Goal: Obtain resource: Obtain resource

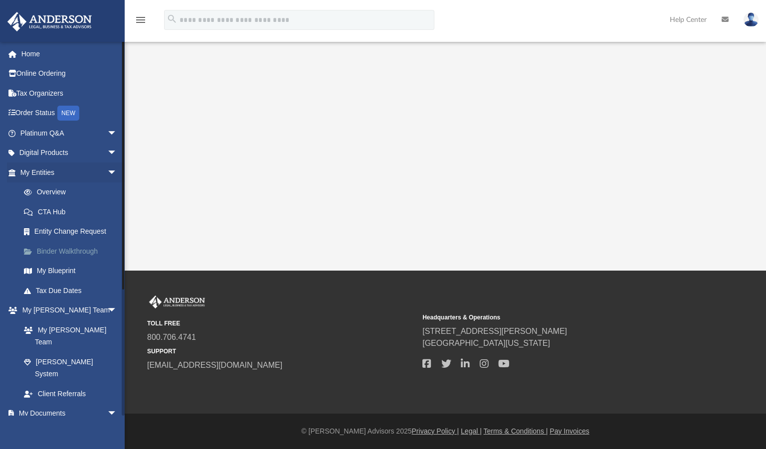
click at [68, 252] on link "Binder Walkthrough" at bounding box center [73, 251] width 118 height 20
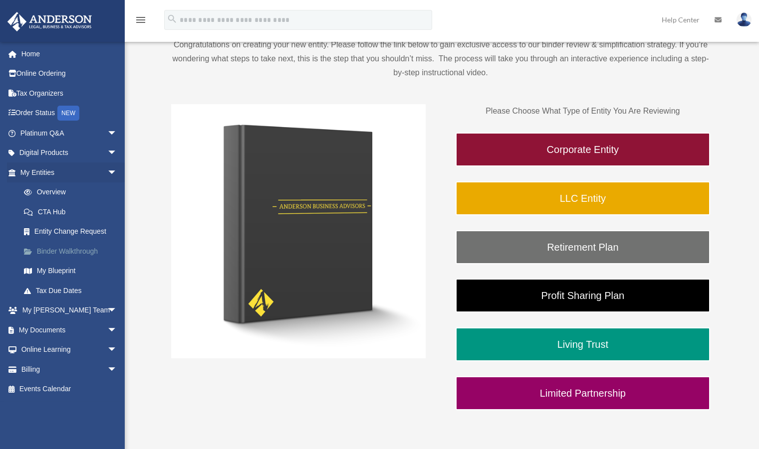
scroll to position [98, 0]
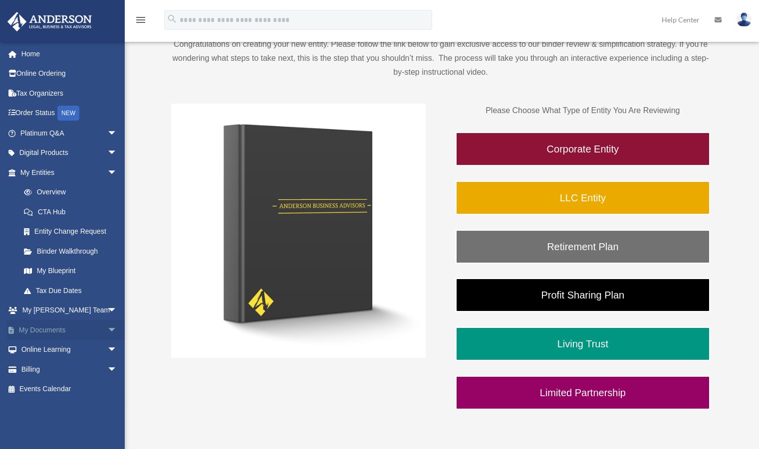
click at [71, 334] on link "My Documents arrow_drop_down" at bounding box center [69, 330] width 125 height 20
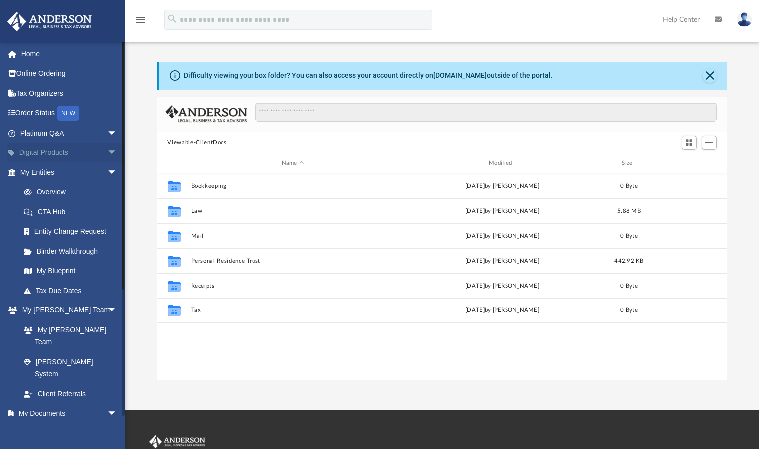
scroll to position [220, 563]
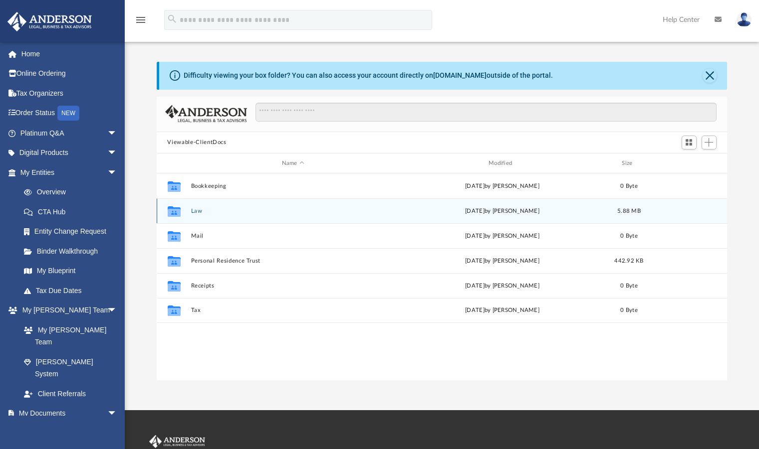
click at [200, 210] on button "Law" at bounding box center [293, 211] width 205 height 6
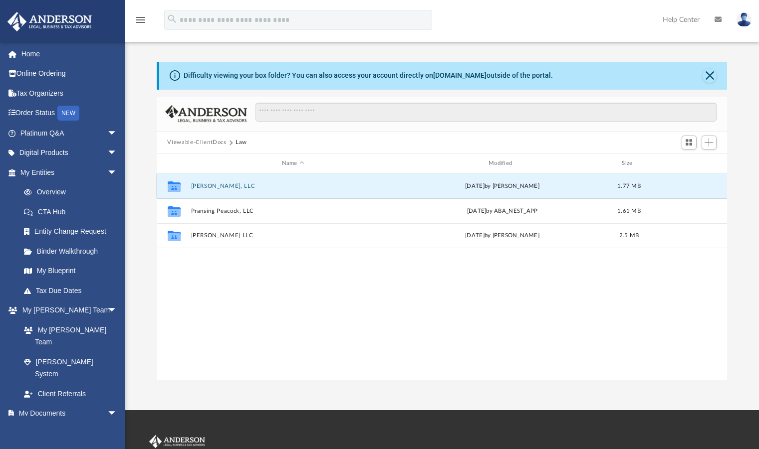
click at [203, 184] on button "Mizell, LLC" at bounding box center [293, 186] width 205 height 6
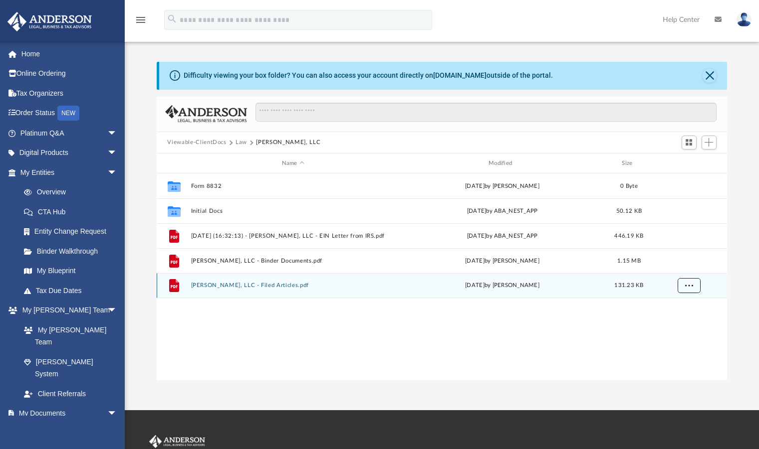
click at [685, 285] on span "More options" at bounding box center [688, 285] width 8 height 5
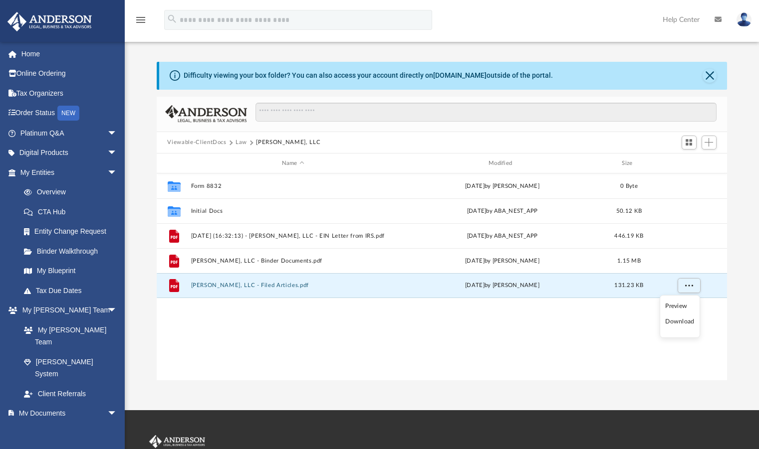
click at [671, 323] on li "Download" at bounding box center [679, 322] width 29 height 10
click at [694, 281] on button "More options" at bounding box center [688, 286] width 23 height 15
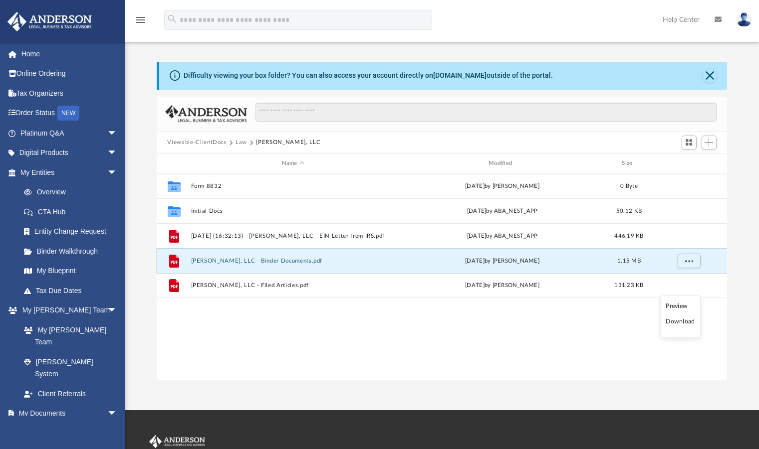
click at [263, 258] on button "Mizell, LLC - Binder Documents.pdf" at bounding box center [293, 261] width 205 height 6
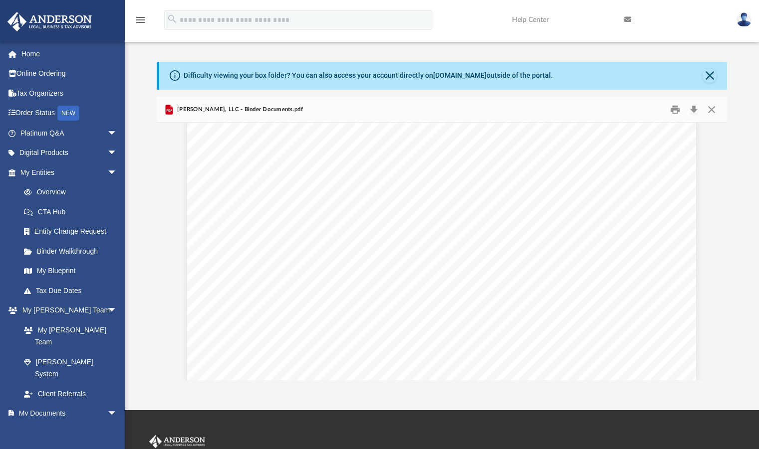
scroll to position [916, 0]
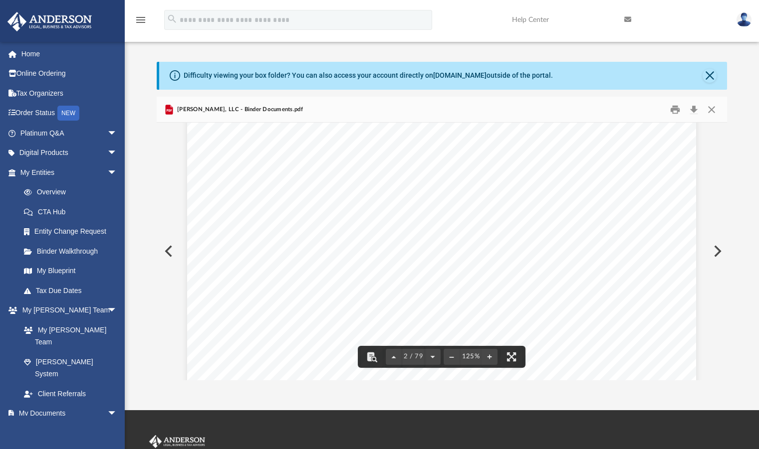
click at [494, 235] on span "50%" at bounding box center [495, 235] width 18 height 10
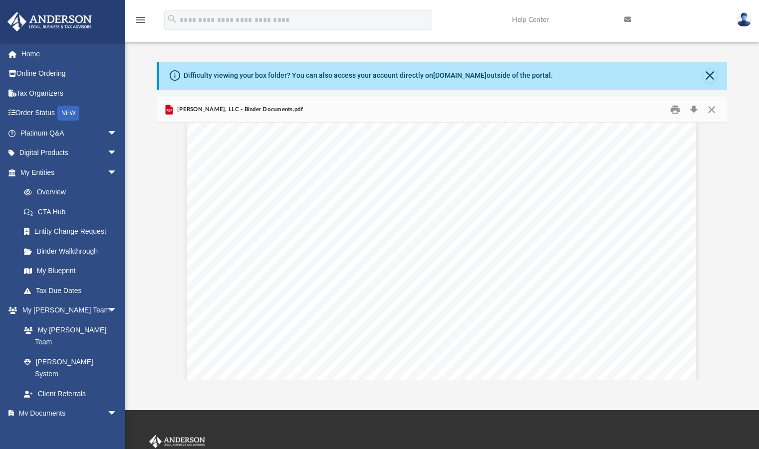
scroll to position [1470, 0]
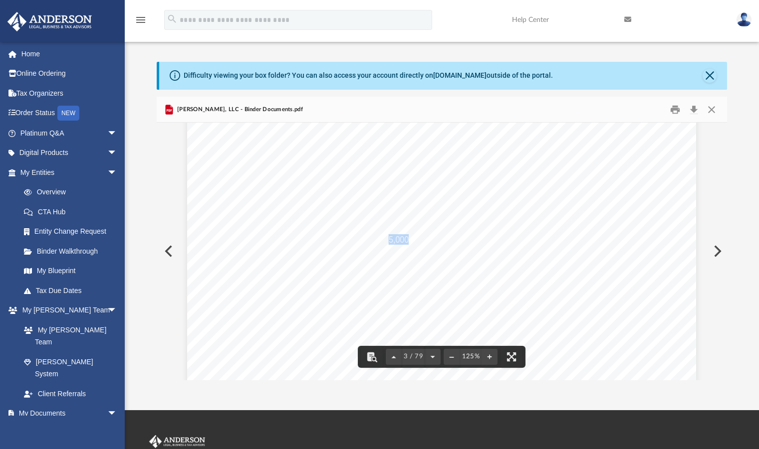
drag, startPoint x: 405, startPoint y: 239, endPoint x: 386, endPoint y: 240, distance: 18.5
click at [386, 240] on span "$5,000 cash and brokerage account" at bounding box center [448, 239] width 128 height 9
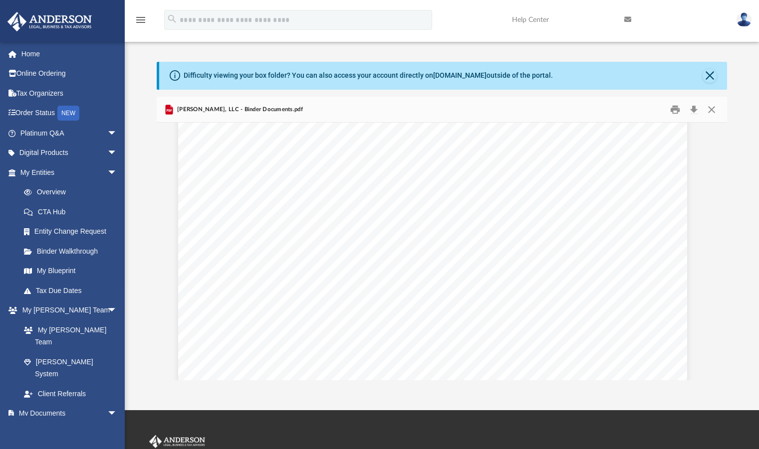
scroll to position [2071, 9]
click at [337, 260] on div "Common Banking Account Questions Who will be the signor on the account? For a m…" at bounding box center [432, 408] width 509 height 659
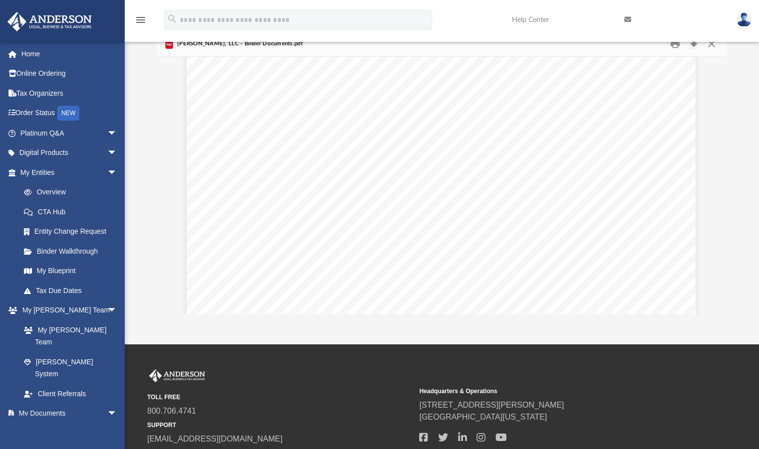
scroll to position [9820, 0]
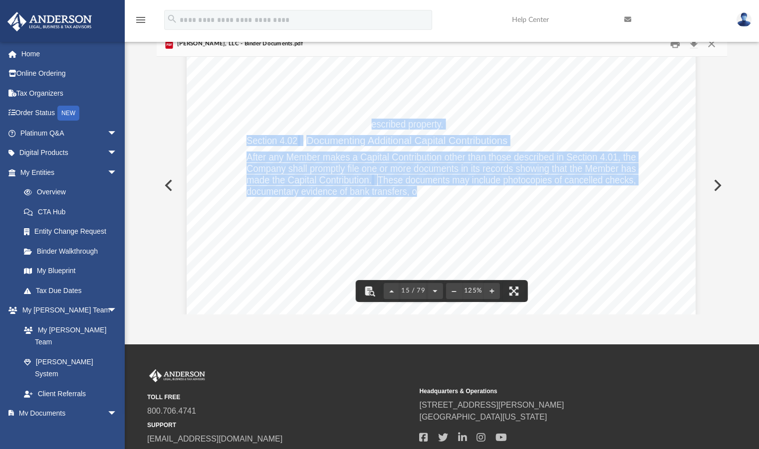
drag, startPoint x: 412, startPoint y: 192, endPoint x: 356, endPoint y: 106, distance: 102.0
click at [356, 106] on div "Operating Agreement of Mizell, LLC Page 3 of 42 existing Member. The Schedule o…" at bounding box center [441, 2] width 509 height 659
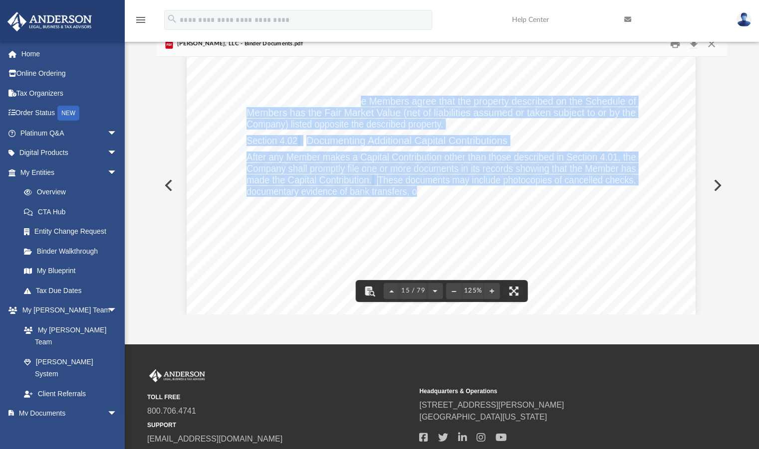
click at [441, 113] on span "Members has the Fair Market Value (net of liabilities assumed or taken subject …" at bounding box center [440, 113] width 389 height 10
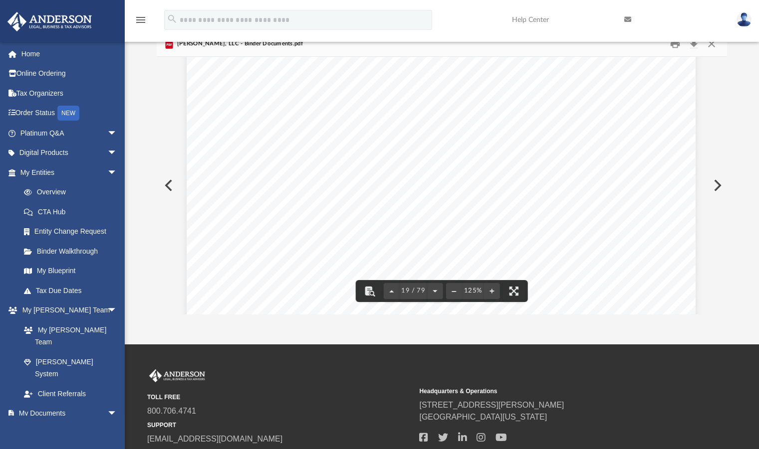
scroll to position [12246, 0]
click at [58, 135] on link "Platinum Q&A arrow_drop_down" at bounding box center [69, 133] width 125 height 20
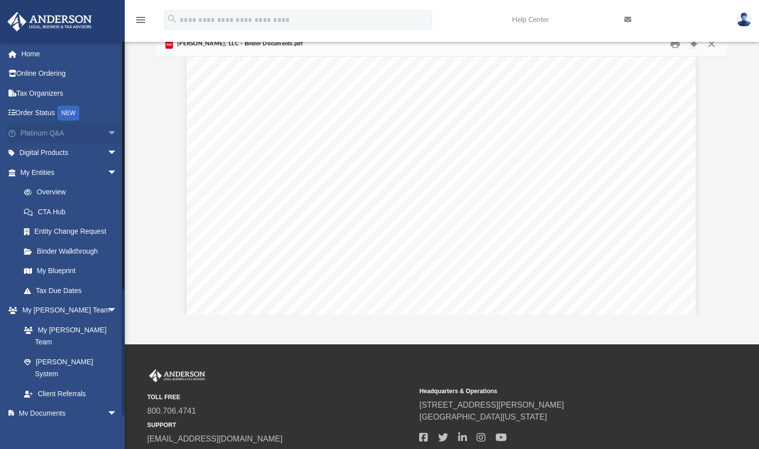
click at [107, 132] on span "arrow_drop_down" at bounding box center [117, 133] width 20 height 20
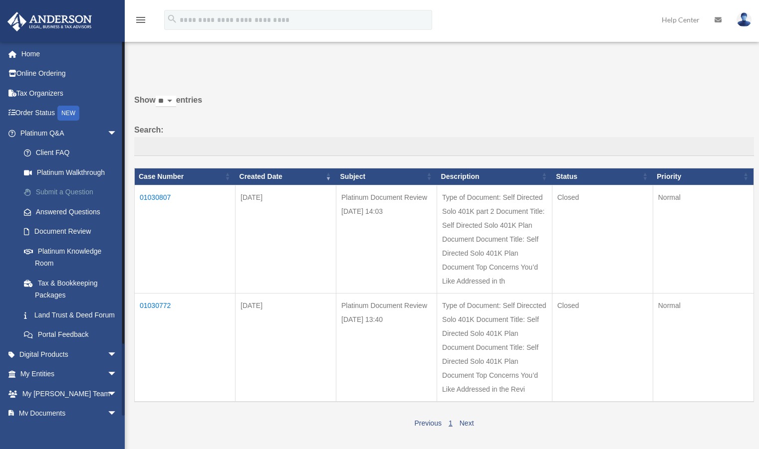
click at [67, 191] on link "Submit a Question" at bounding box center [73, 193] width 118 height 20
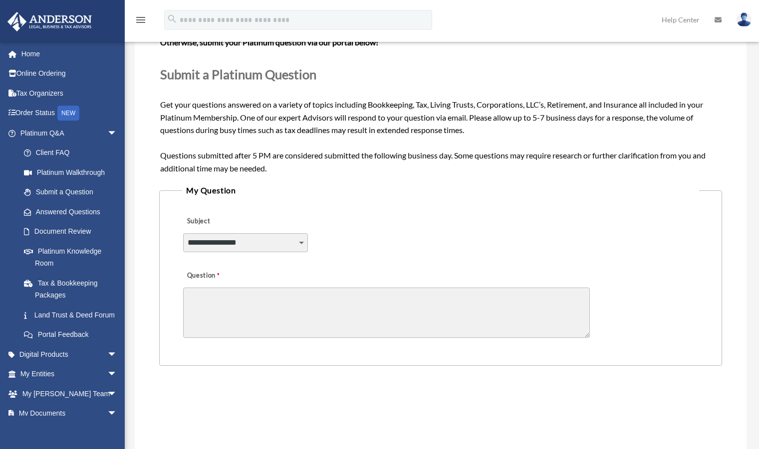
scroll to position [130, 0]
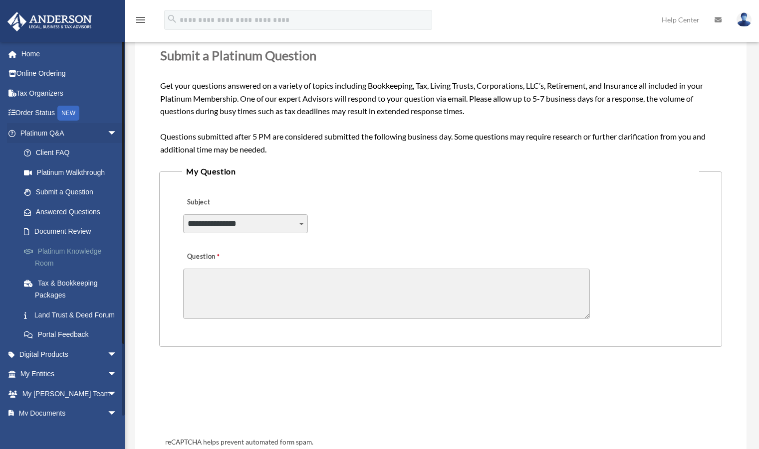
click at [80, 249] on link "Platinum Knowledge Room" at bounding box center [73, 257] width 118 height 32
click at [64, 249] on link "Platinum Knowledge Room" at bounding box center [73, 257] width 118 height 32
click at [300, 224] on select "**********" at bounding box center [245, 224] width 125 height 19
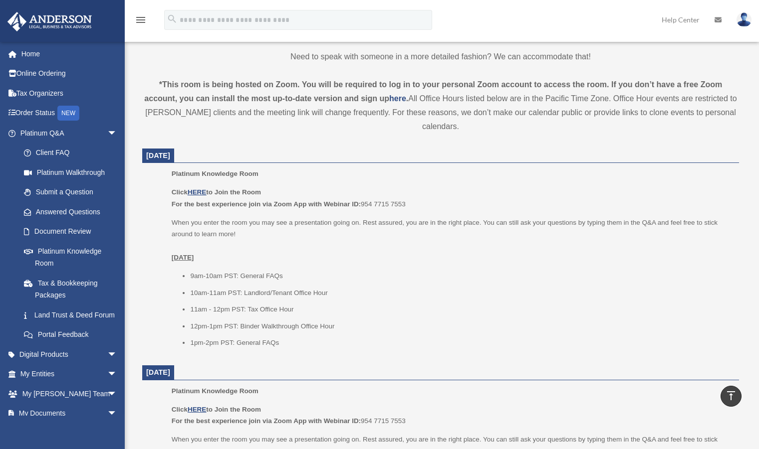
scroll to position [301, 0]
click at [192, 190] on u "HERE" at bounding box center [197, 191] width 18 height 7
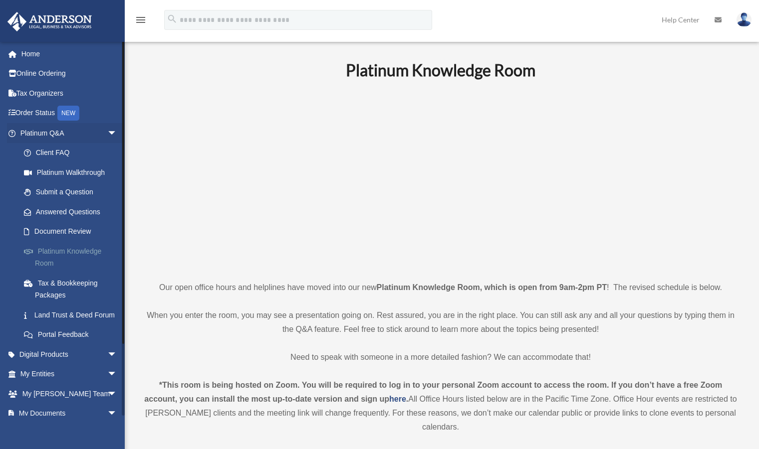
click at [72, 250] on link "Platinum Knowledge Room" at bounding box center [73, 257] width 118 height 32
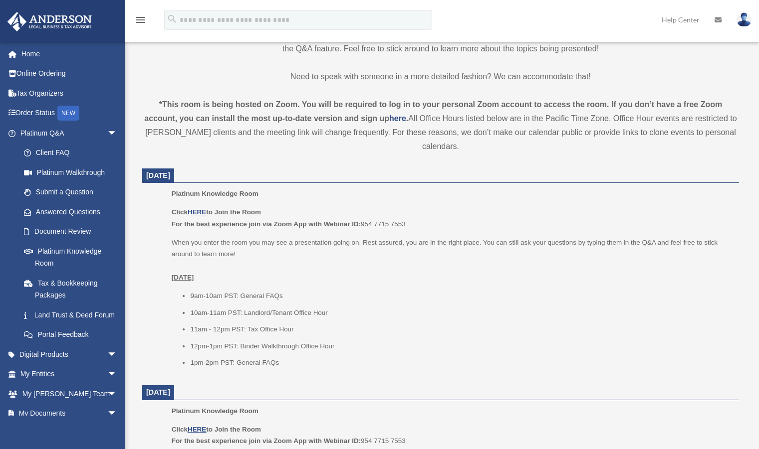
scroll to position [295, 0]
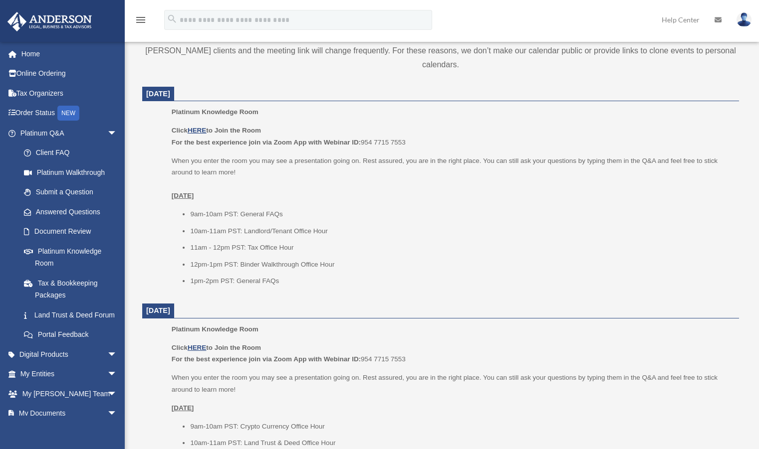
scroll to position [373, 0]
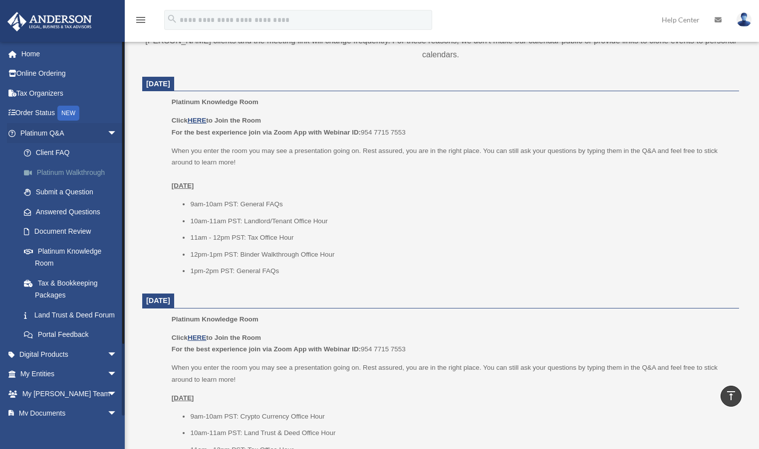
click at [57, 170] on link "Platinum Walkthrough" at bounding box center [73, 173] width 118 height 20
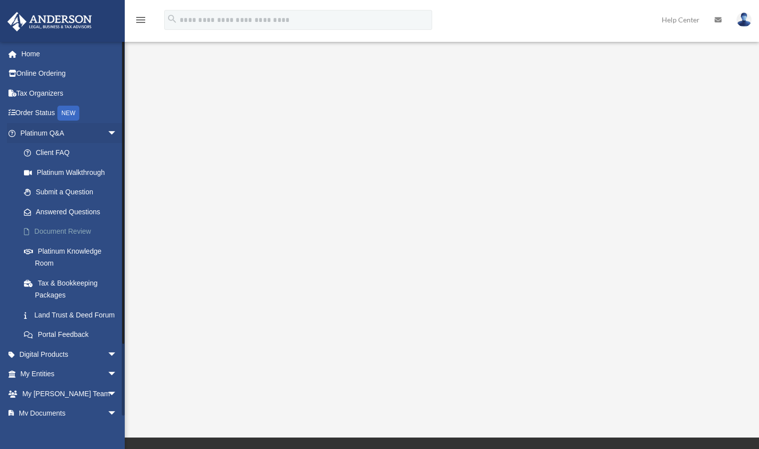
click at [55, 236] on link "Document Review" at bounding box center [73, 232] width 118 height 20
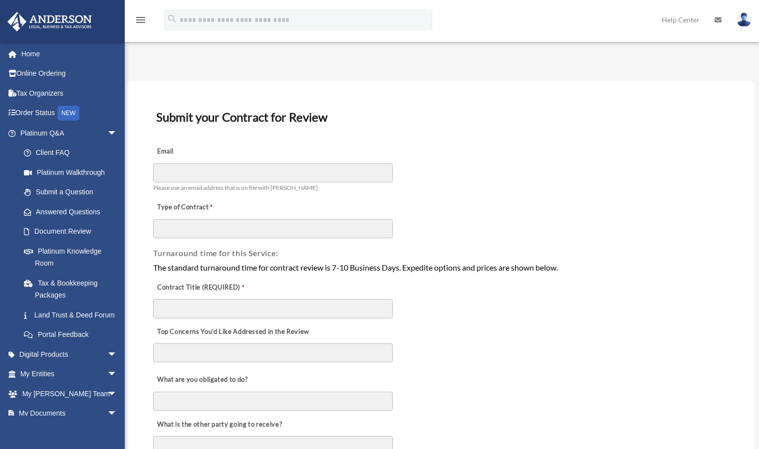
click at [746, 10] on link at bounding box center [744, 20] width 30 height 44
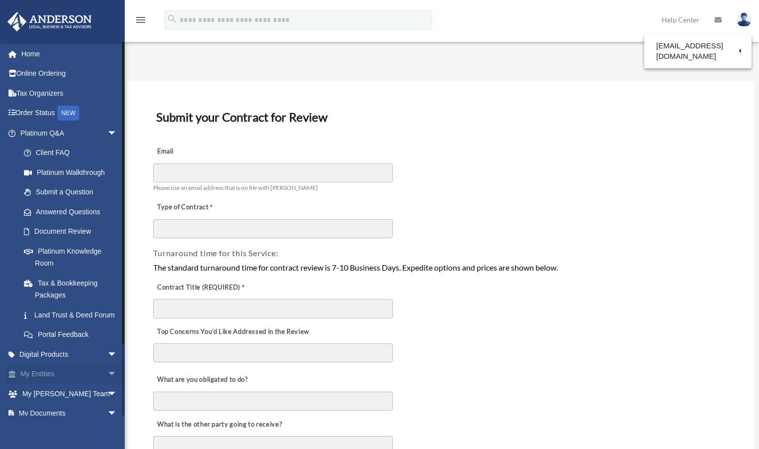
click at [107, 385] on span "arrow_drop_down" at bounding box center [117, 375] width 20 height 20
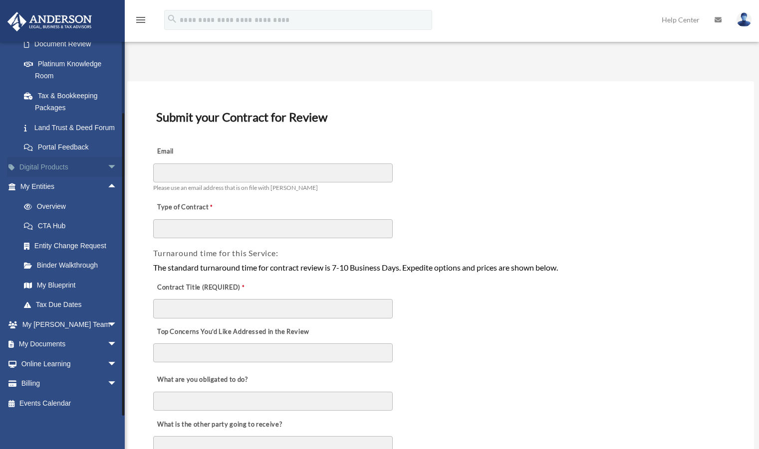
scroll to position [200, 0]
click at [83, 269] on link "Binder Walkthrough" at bounding box center [73, 266] width 118 height 20
click at [79, 262] on link "Binder Walkthrough" at bounding box center [73, 266] width 118 height 20
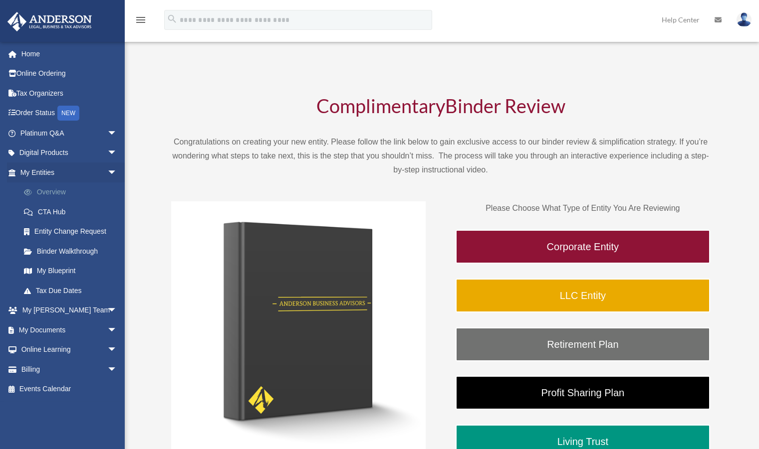
click at [56, 193] on link "Overview" at bounding box center [73, 193] width 118 height 20
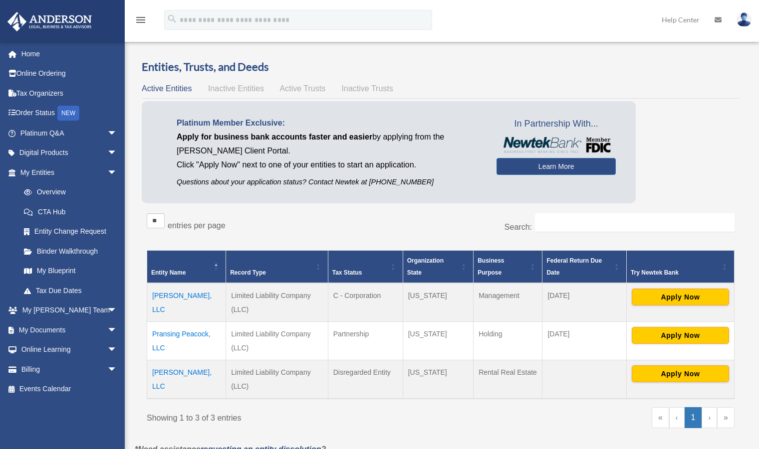
click at [171, 299] on td "[PERSON_NAME], LLC" at bounding box center [186, 302] width 79 height 39
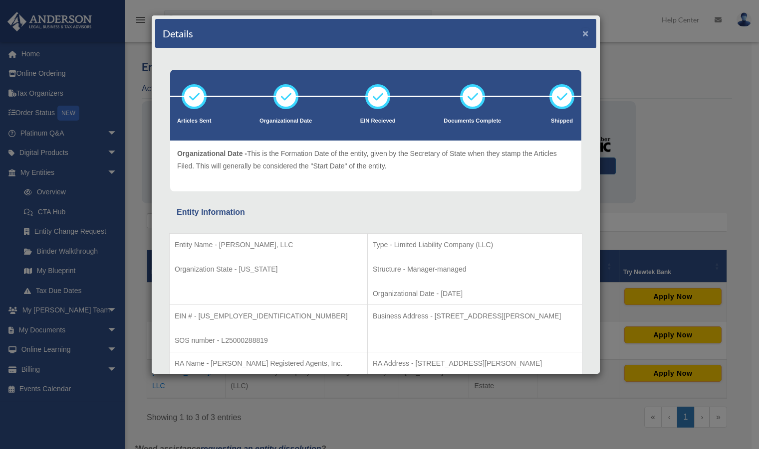
click at [582, 34] on button "×" at bounding box center [585, 33] width 6 height 10
